Goal: Information Seeking & Learning: Check status

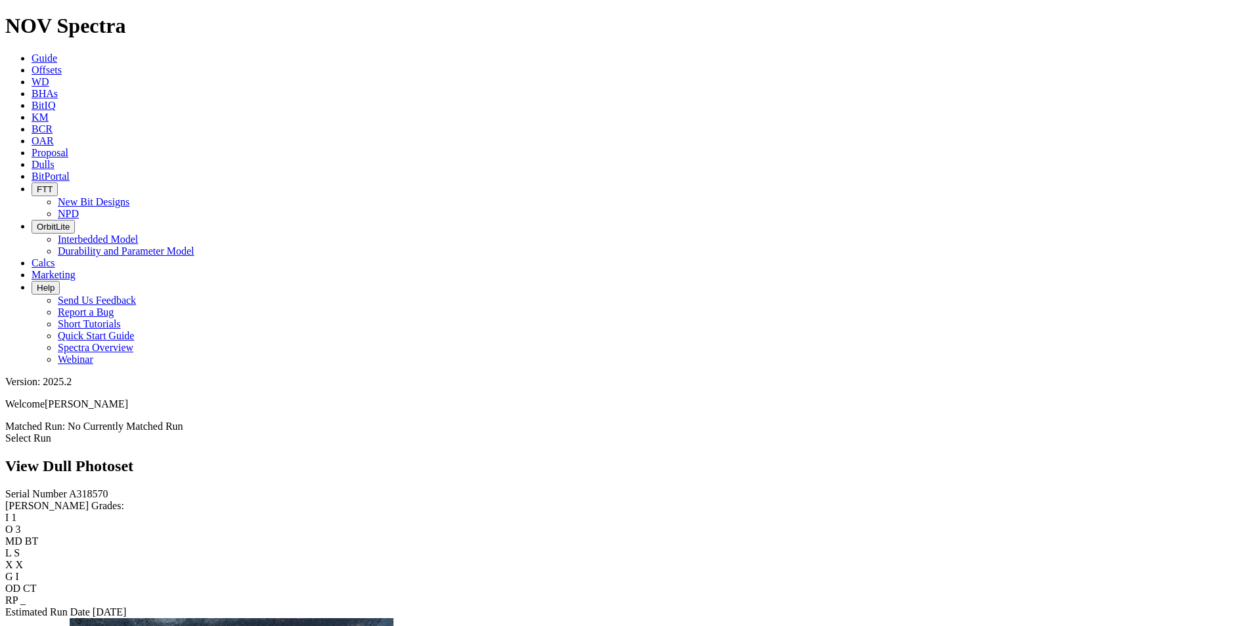
click at [55, 159] on link "Dulls" at bounding box center [43, 164] width 23 height 11
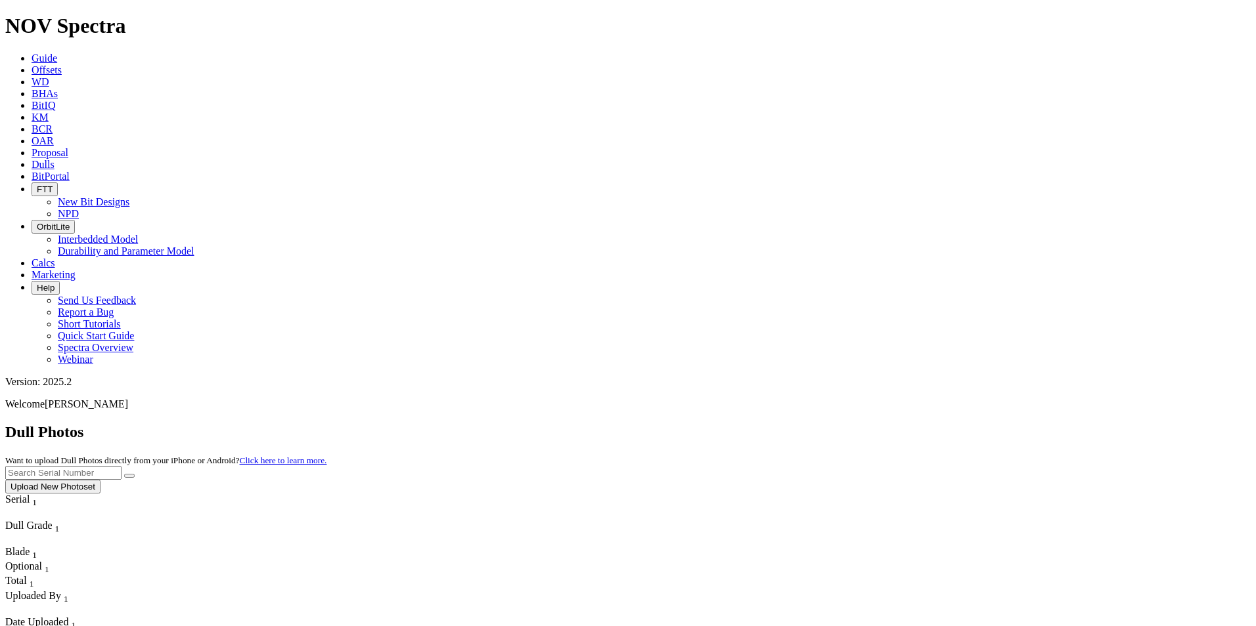
click at [121, 466] on input "text" at bounding box center [63, 473] width 116 height 14
type input "a"
type input "A317578"
click at [124, 474] on button "submit" at bounding box center [129, 476] width 11 height 4
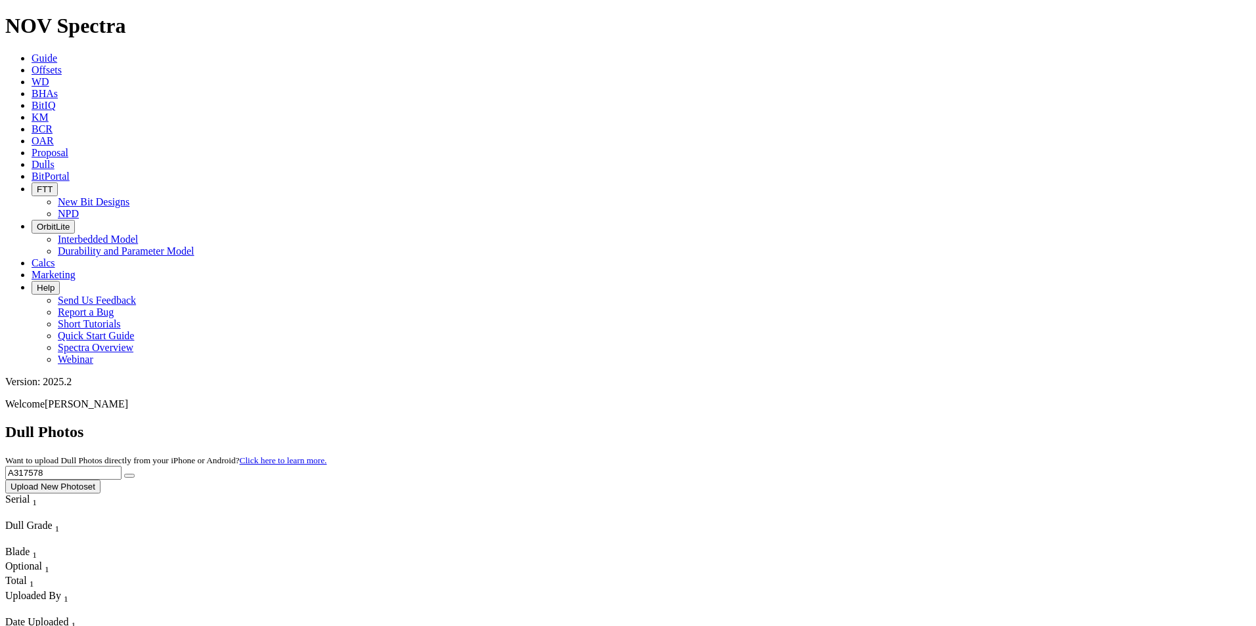
drag, startPoint x: 992, startPoint y: 58, endPoint x: 785, endPoint y: 72, distance: 208.0
click at [785, 424] on div "Dull Photos Want to upload Dull Photos directly from your iPhone or Android? Cl…" at bounding box center [627, 459] width 1245 height 70
type input "A318862"
click at [124, 474] on button "submit" at bounding box center [129, 476] width 11 height 4
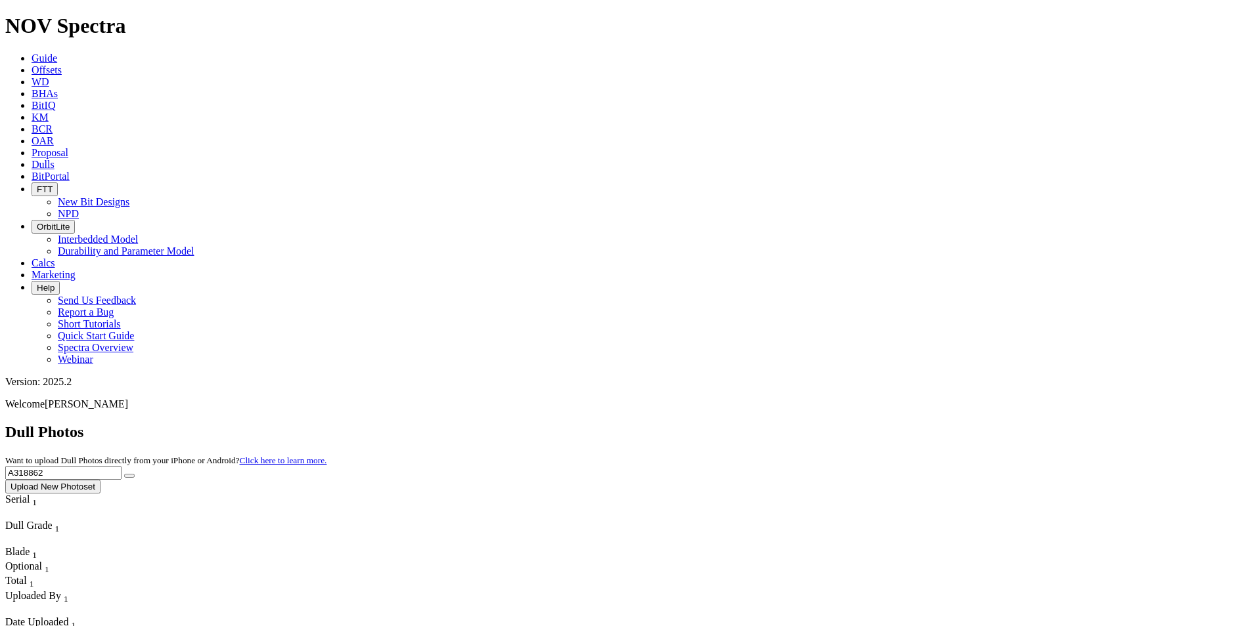
drag, startPoint x: 995, startPoint y: 47, endPoint x: 896, endPoint y: 59, distance: 99.9
click at [898, 424] on div "Dull Photos Want to upload Dull Photos directly from your iPhone or Android? Cl…" at bounding box center [627, 459] width 1245 height 70
click at [129, 476] on icon "submit" at bounding box center [129, 476] width 0 height 0
drag, startPoint x: 997, startPoint y: 63, endPoint x: 885, endPoint y: 72, distance: 113.3
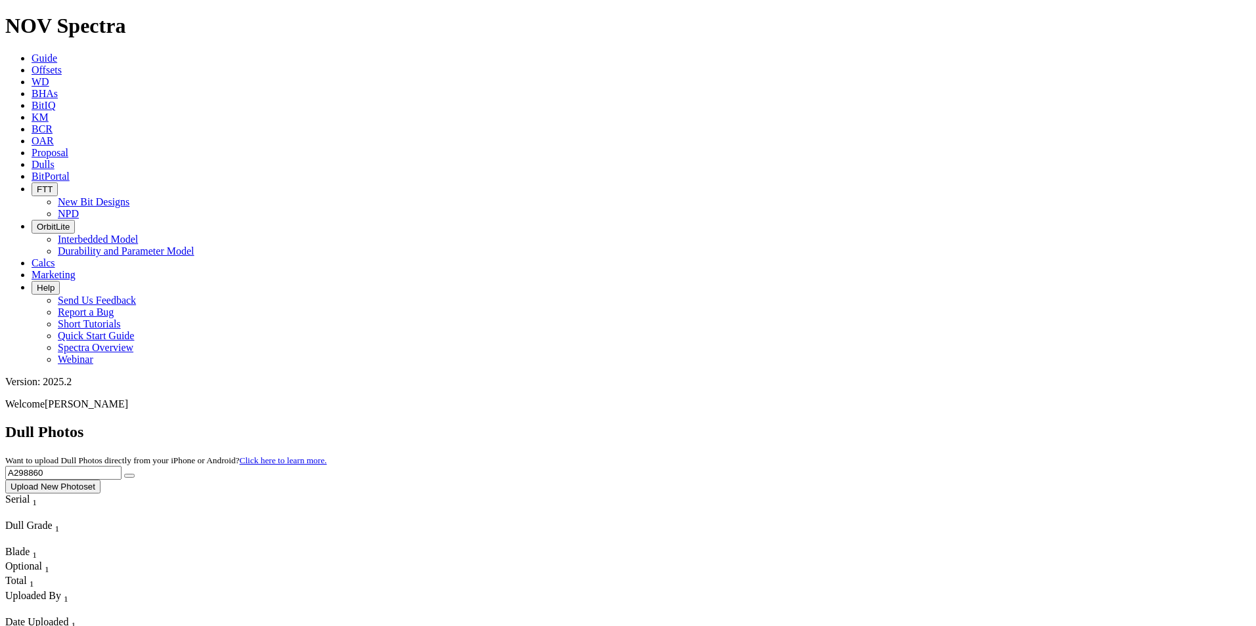
click at [885, 424] on div "Dull Photos Want to upload Dull Photos directly from your iPhone or Android? Cl…" at bounding box center [627, 459] width 1245 height 70
click at [129, 476] on icon "submit" at bounding box center [129, 476] width 0 height 0
drag, startPoint x: 1022, startPoint y: 62, endPoint x: 904, endPoint y: 43, distance: 119.6
click at [904, 424] on div "Dull Photos Want to upload Dull Photos directly from your iPhone or Android? Cl…" at bounding box center [627, 459] width 1245 height 70
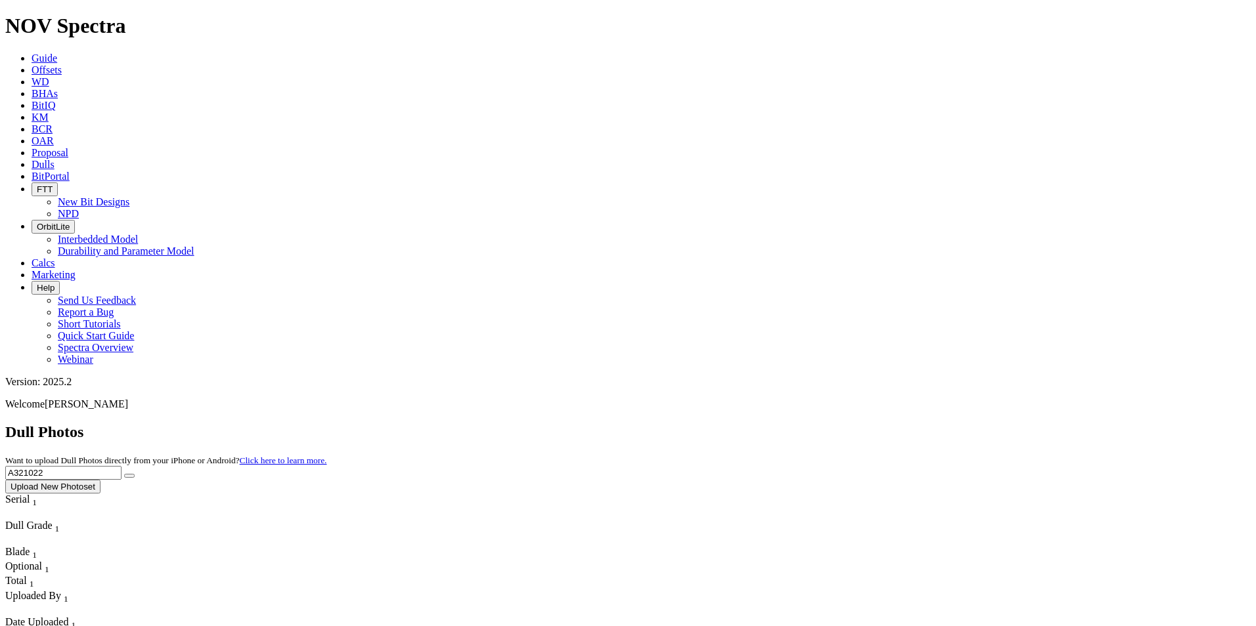
click at [124, 474] on button "submit" at bounding box center [129, 476] width 11 height 4
drag, startPoint x: 992, startPoint y: 60, endPoint x: 888, endPoint y: 64, distance: 103.8
click at [888, 424] on div "Dull Photos Want to upload Dull Photos directly from your iPhone or Android? Cl…" at bounding box center [627, 459] width 1245 height 70
type input "A316726"
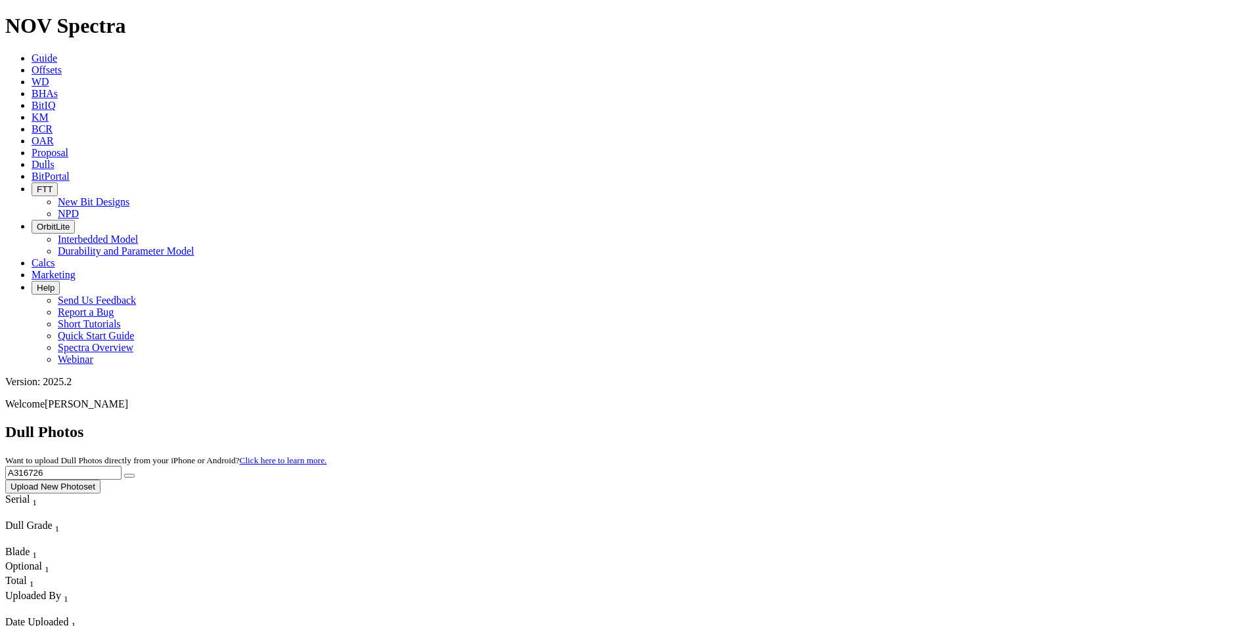
click at [124, 474] on button "submit" at bounding box center [129, 476] width 11 height 4
drag, startPoint x: 989, startPoint y: 58, endPoint x: 911, endPoint y: 60, distance: 77.5
click at [917, 424] on div "Dull Photos Want to upload Dull Photos directly from your iPhone or Android? Cl…" at bounding box center [627, 459] width 1245 height 70
click at [124, 474] on button "submit" at bounding box center [129, 476] width 11 height 4
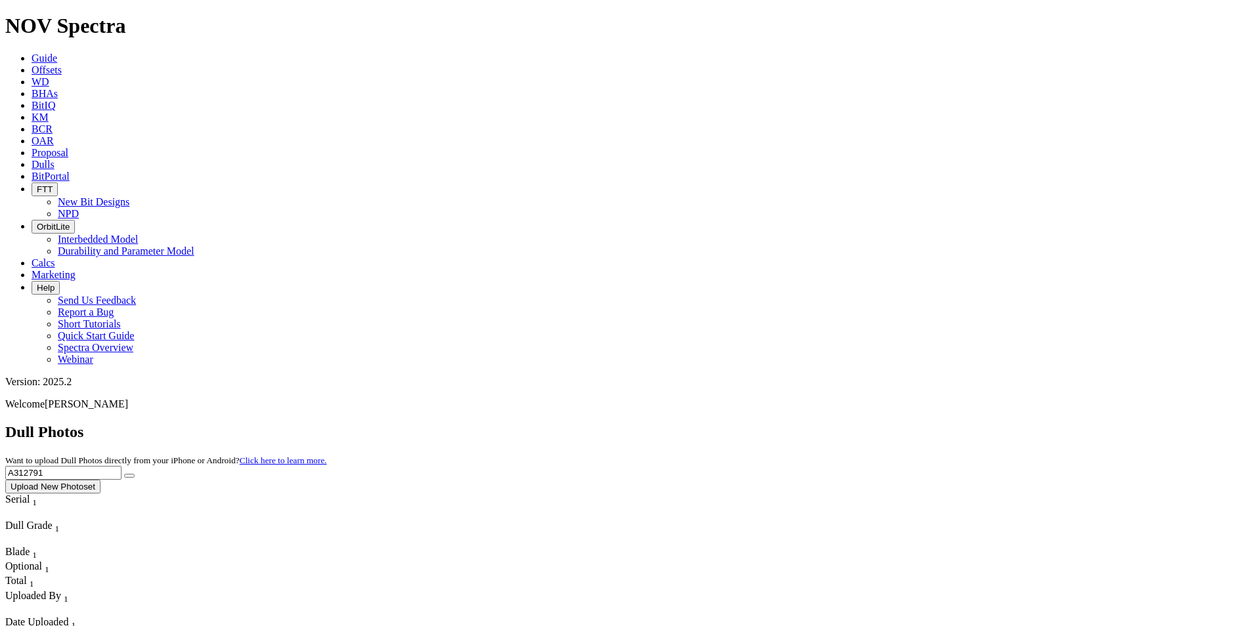
drag, startPoint x: 946, startPoint y: 59, endPoint x: 983, endPoint y: 53, distance: 37.4
click at [121, 466] on input "A312791" at bounding box center [63, 473] width 116 height 14
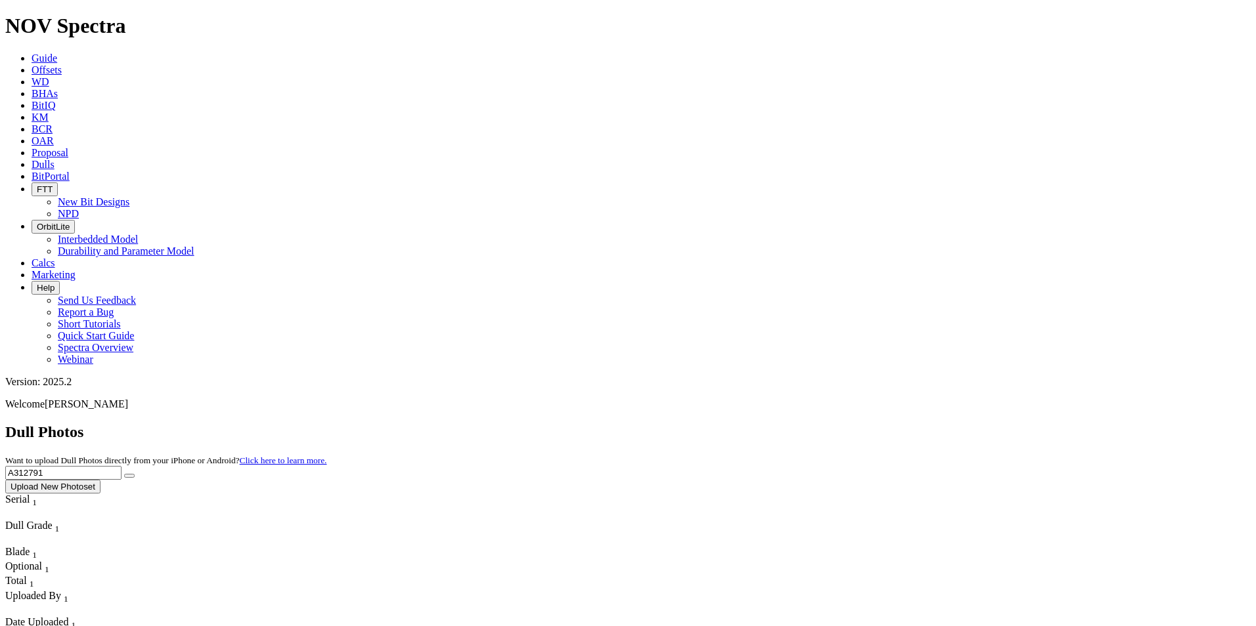
drag, startPoint x: 991, startPoint y: 60, endPoint x: 908, endPoint y: 70, distance: 83.3
click at [908, 424] on div "Dull Photos Want to upload Dull Photos directly from your iPhone or Android? Cl…" at bounding box center [627, 459] width 1245 height 70
click at [124, 474] on button "submit" at bounding box center [129, 476] width 11 height 4
drag, startPoint x: 994, startPoint y: 53, endPoint x: 855, endPoint y: 53, distance: 139.2
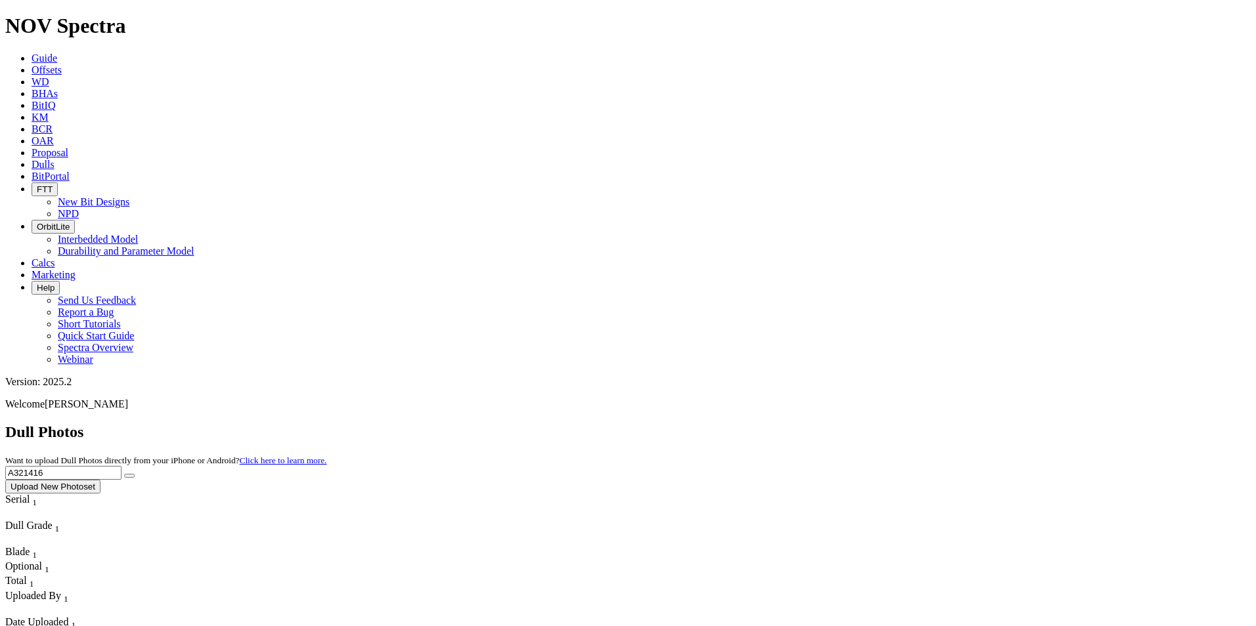
click at [855, 424] on div "Dull Photos Want to upload Dull Photos directly from your iPhone or Android? Cl…" at bounding box center [627, 459] width 1245 height 70
click at [124, 474] on button "submit" at bounding box center [129, 476] width 11 height 4
drag, startPoint x: 986, startPoint y: 62, endPoint x: 913, endPoint y: 58, distance: 73.0
click at [913, 424] on div "Dull Photos Want to upload Dull Photos directly from your iPhone or Android? Cl…" at bounding box center [627, 459] width 1245 height 70
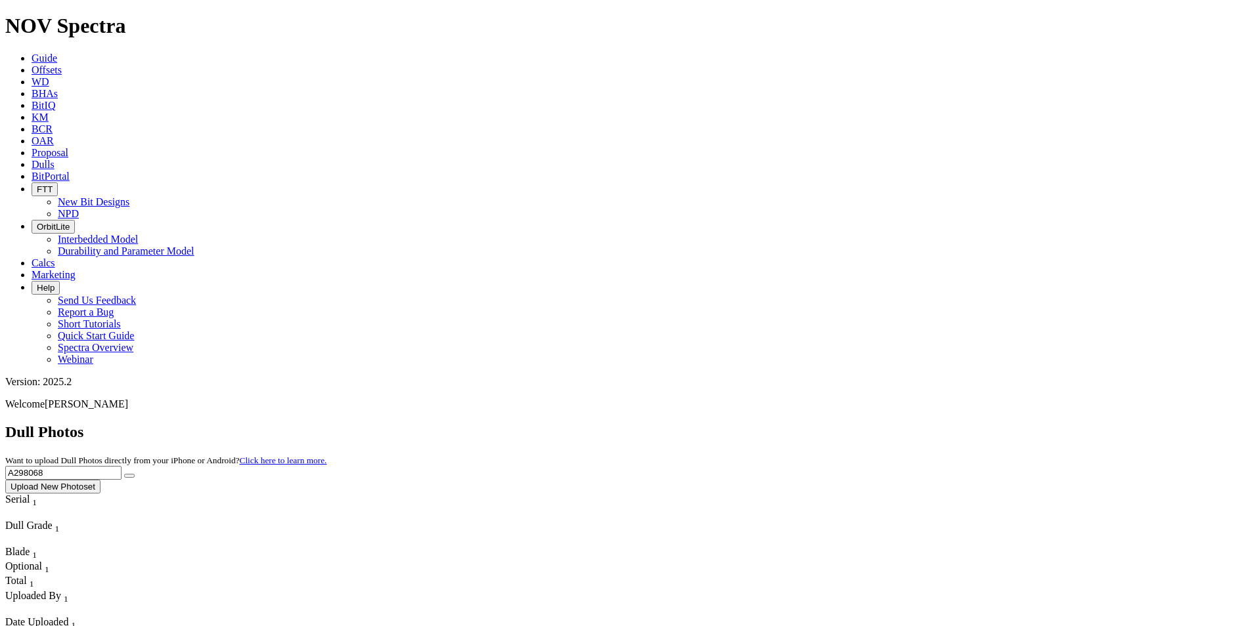
type input "A298068"
click at [135, 474] on button "submit" at bounding box center [129, 476] width 11 height 4
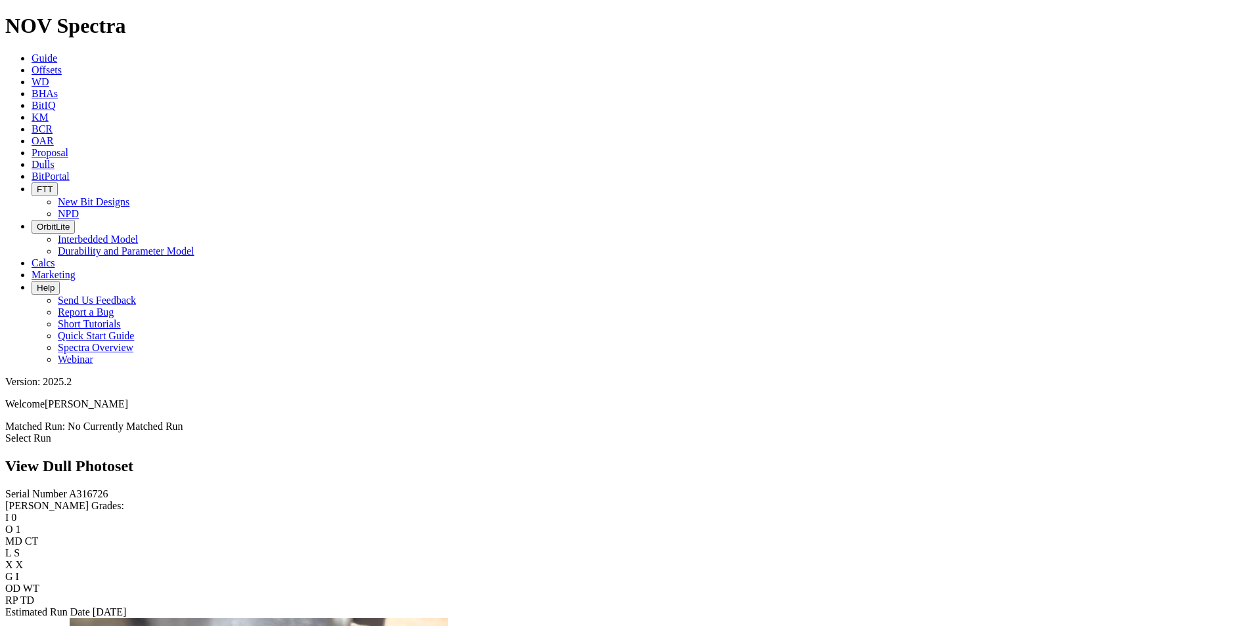
scroll to position [2036, 0]
drag, startPoint x: 550, startPoint y: 263, endPoint x: 568, endPoint y: 260, distance: 17.9
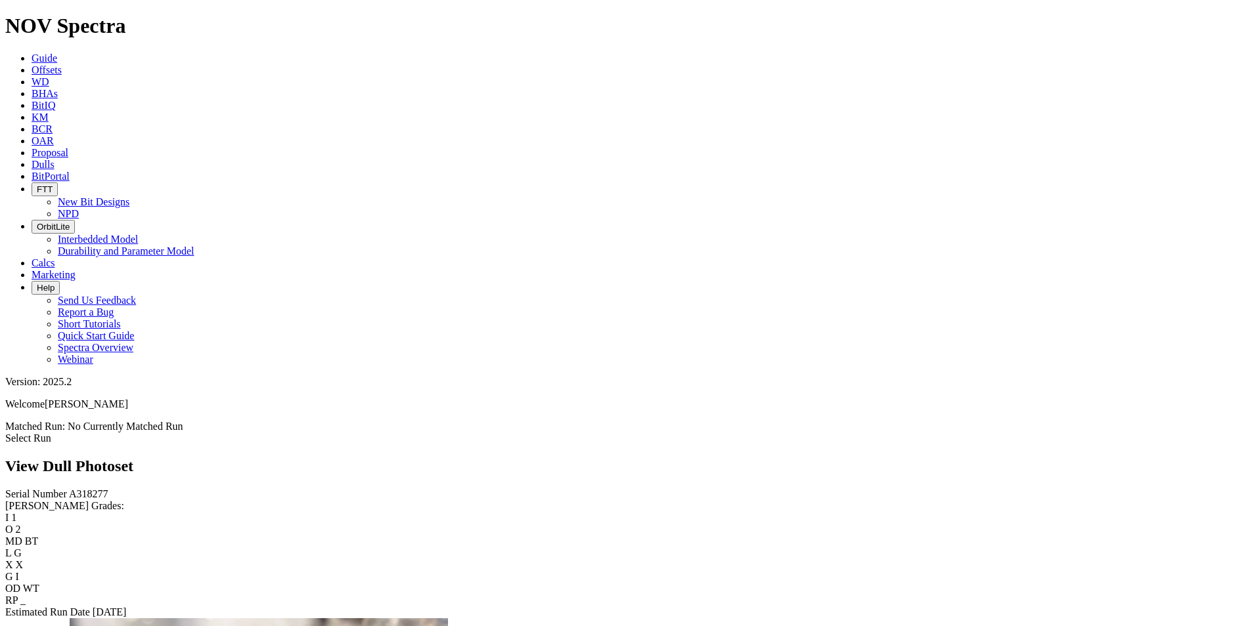
click at [55, 159] on span "Dulls" at bounding box center [43, 164] width 23 height 11
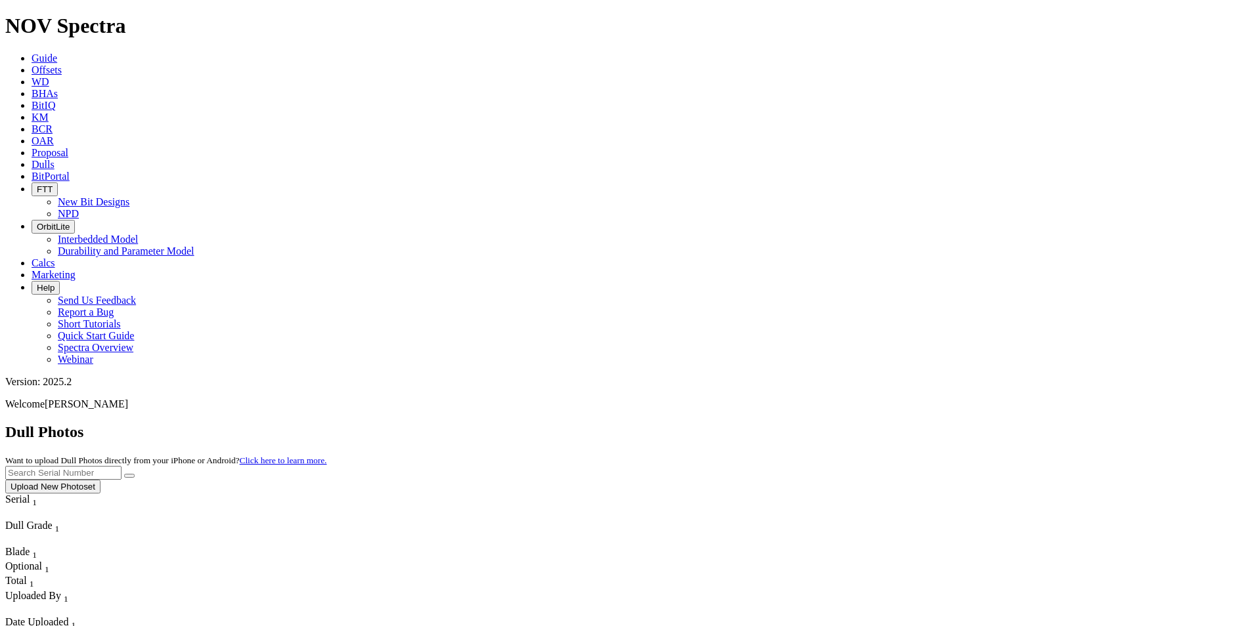
click at [121, 466] on input "text" at bounding box center [63, 473] width 116 height 14
type input "A320976"
click at [124, 474] on button "submit" at bounding box center [129, 476] width 11 height 4
